Goal: Information Seeking & Learning: Learn about a topic

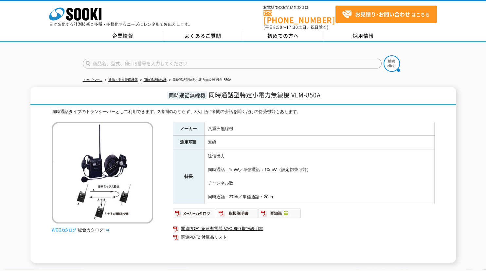
click at [132, 166] on img at bounding box center [102, 172] width 101 height 101
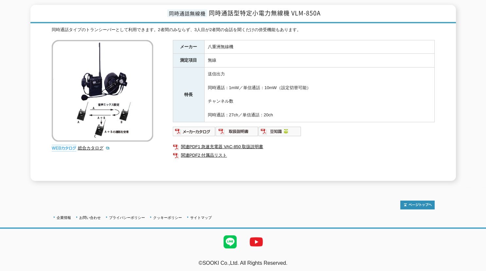
click at [122, 97] on img at bounding box center [102, 90] width 101 height 101
click at [224, 131] on img at bounding box center [237, 131] width 43 height 10
click at [186, 126] on img at bounding box center [194, 131] width 43 height 10
click at [87, 100] on img at bounding box center [102, 90] width 101 height 101
